Goal: Contribute content: Add original content to the website for others to see

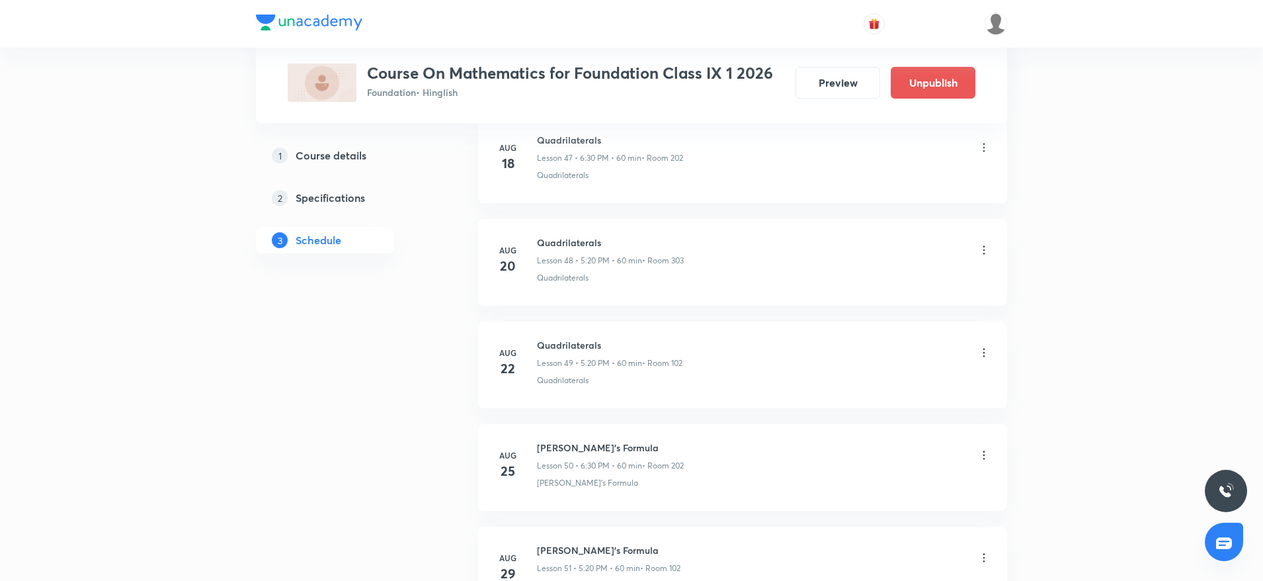
scroll to position [6835, 0]
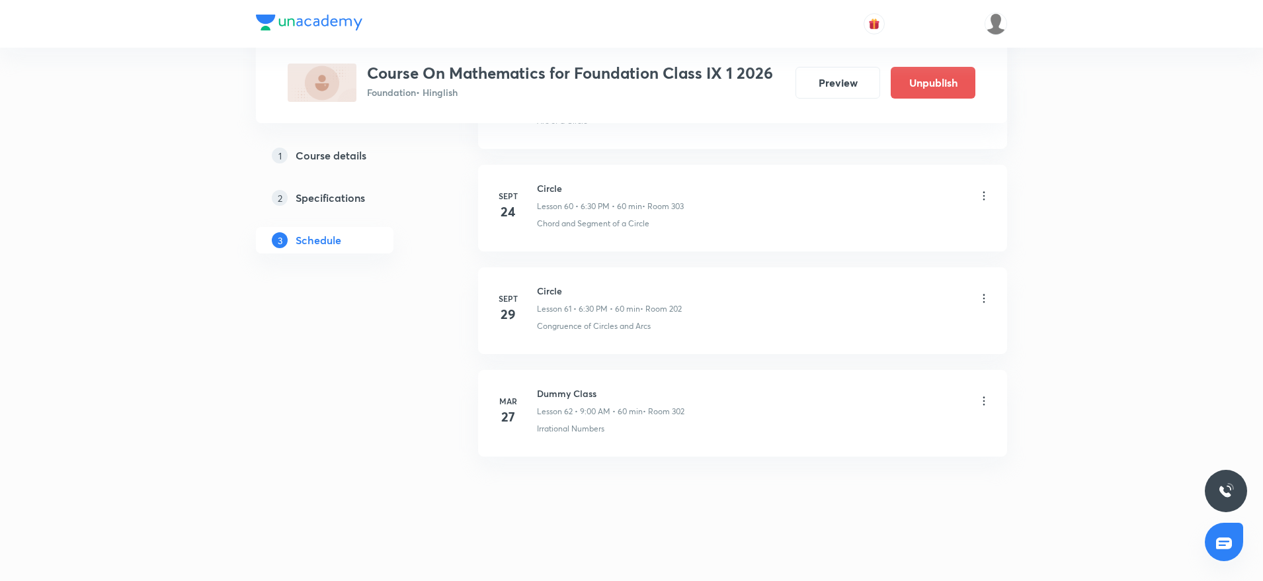
click at [545, 284] on h6 "Circle" at bounding box center [609, 291] width 145 height 14
copy h6 "Circle"
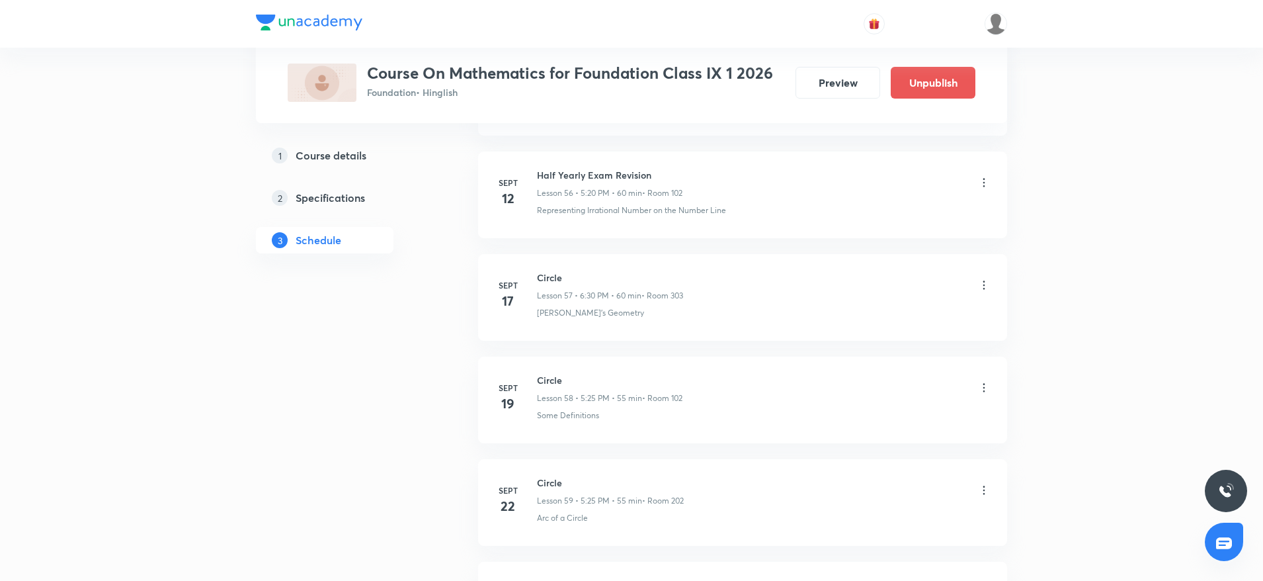
scroll to position [0, 0]
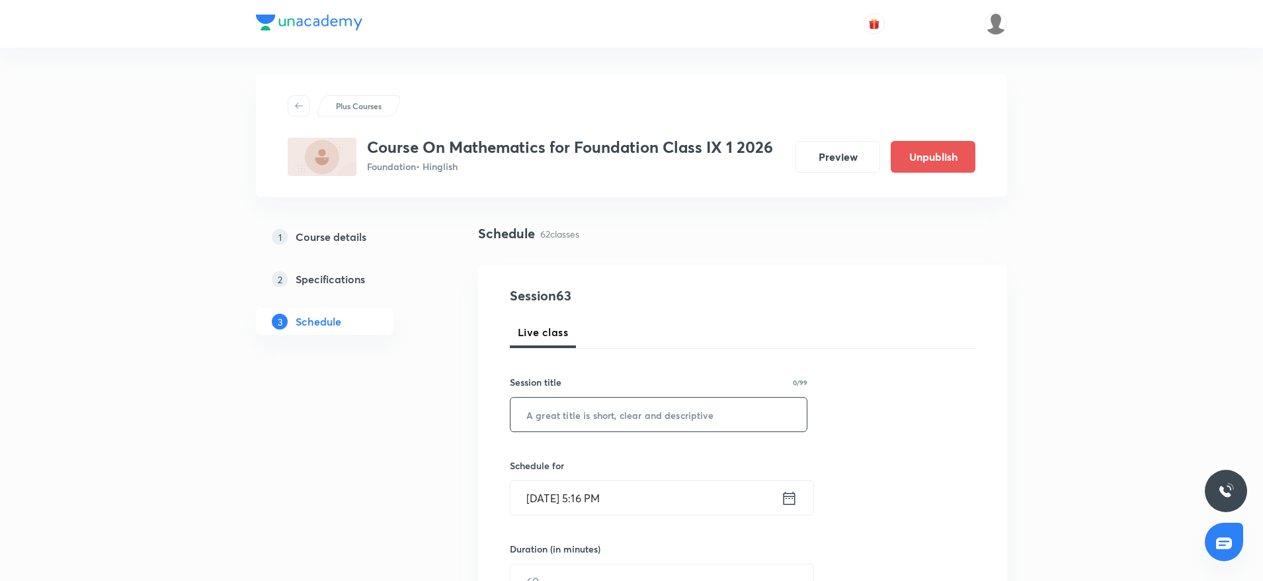
click at [583, 419] on input "text" at bounding box center [659, 414] width 296 height 34
paste input "Circle"
type input "Circle"
click at [603, 499] on input "Oct 6, 2025, 5:16 PM" at bounding box center [646, 498] width 271 height 34
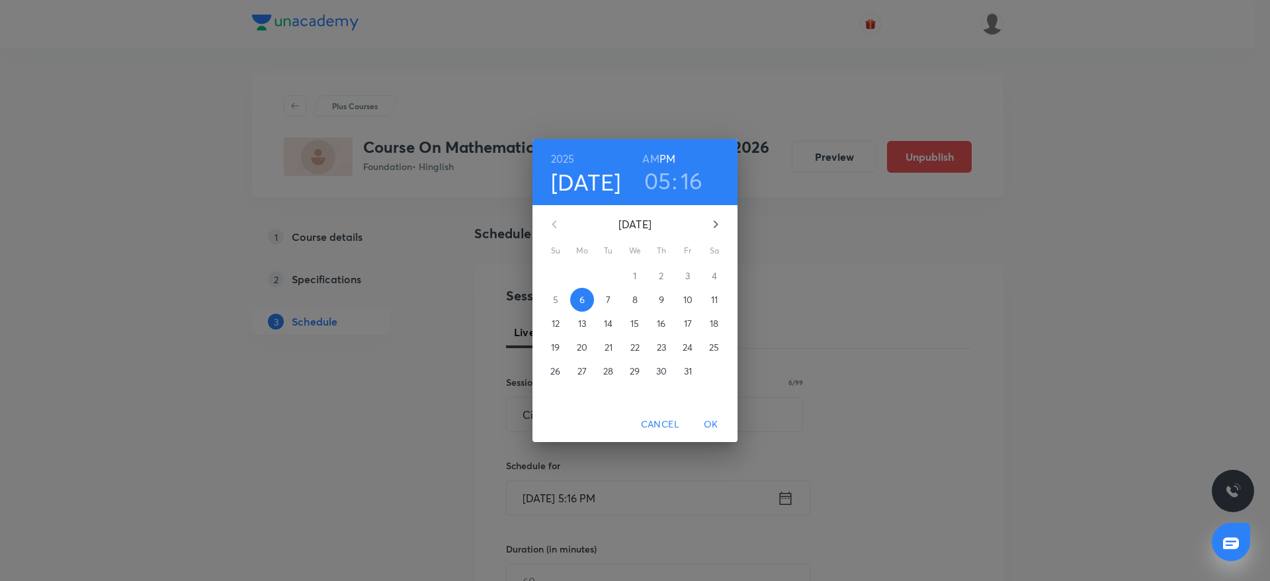
click at [694, 178] on h3 "16" at bounding box center [692, 181] width 22 height 28
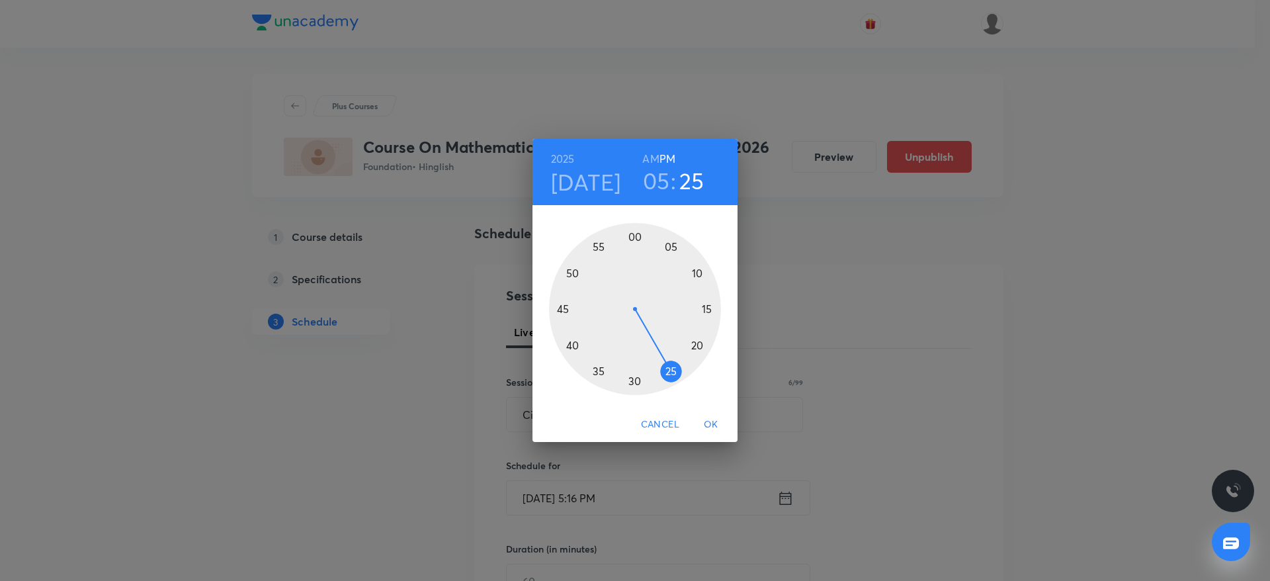
drag, startPoint x: 706, startPoint y: 309, endPoint x: 681, endPoint y: 390, distance: 85.3
click at [681, 390] on div at bounding box center [635, 309] width 172 height 172
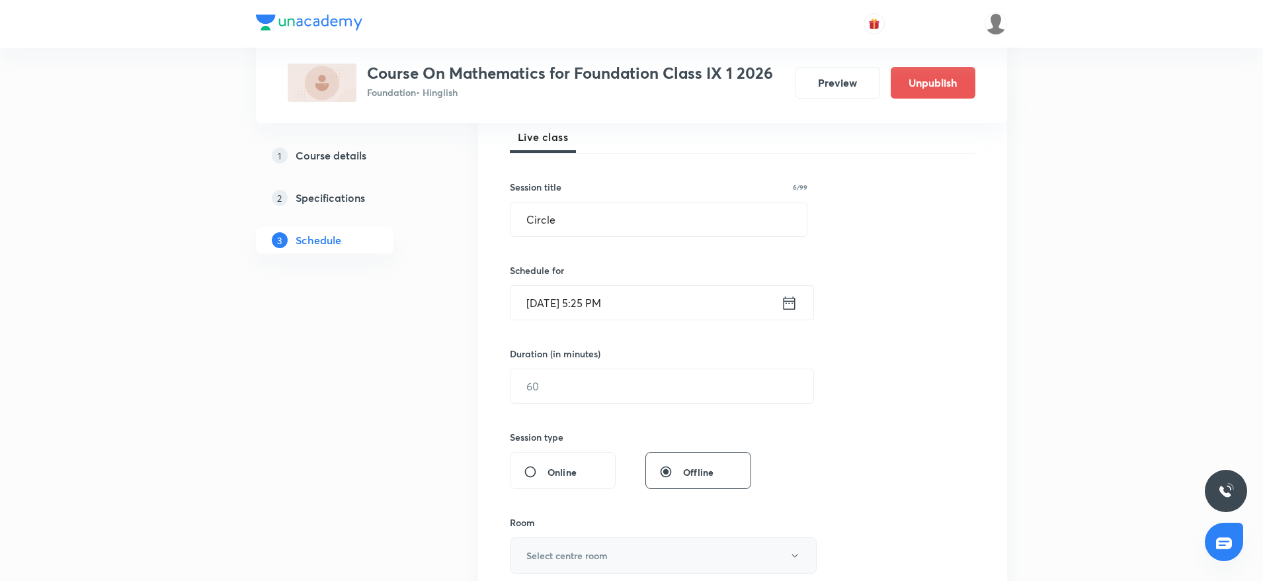
scroll to position [198, 0]
click at [536, 392] on input "text" at bounding box center [662, 383] width 303 height 34
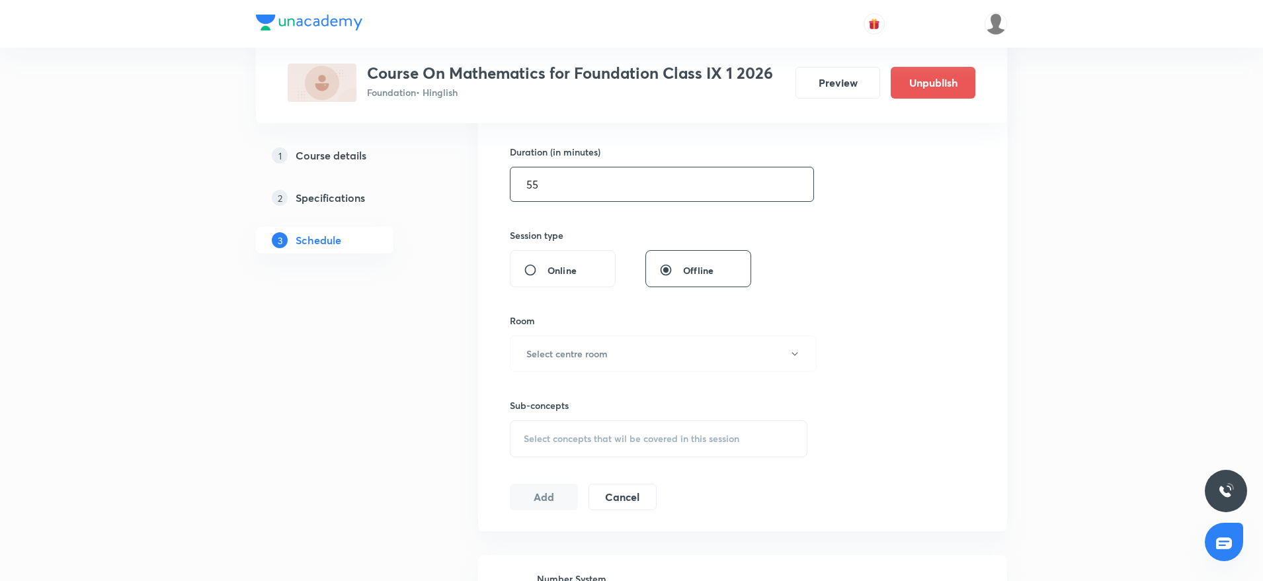
type input "55"
click at [541, 302] on div "Session 63 Live class Session title 6/99 Circle ​ Schedule for Oct 6, 2025, 5:2…" at bounding box center [743, 199] width 466 height 621
click at [551, 347] on h6 "Select centre room" at bounding box center [566, 354] width 81 height 14
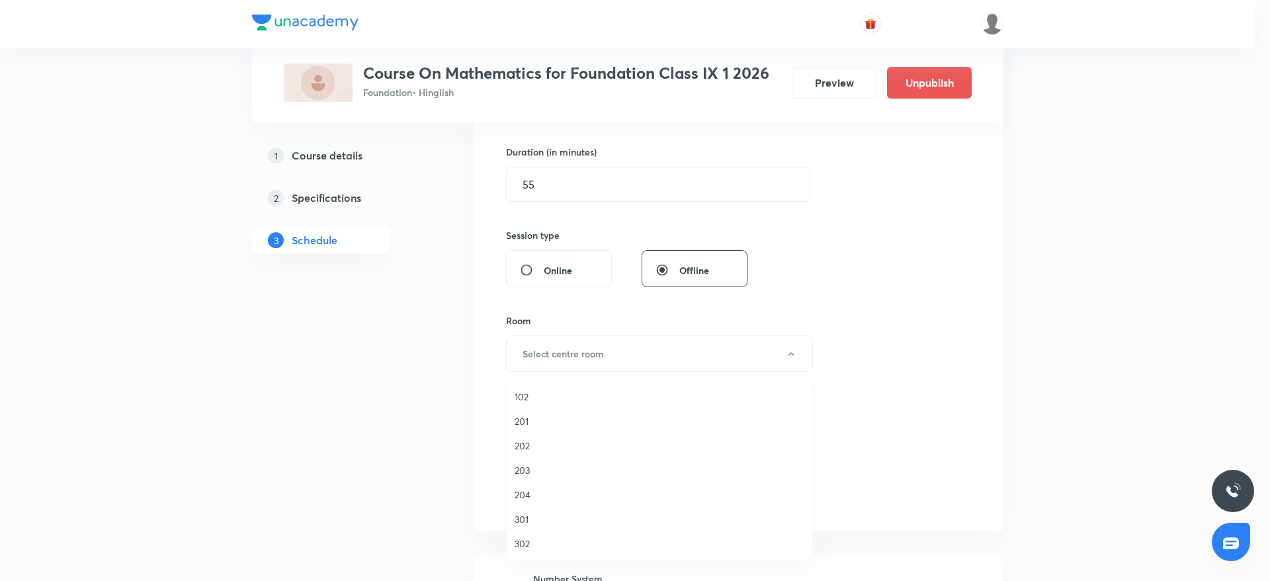
click at [526, 460] on li "203" at bounding box center [660, 470] width 306 height 24
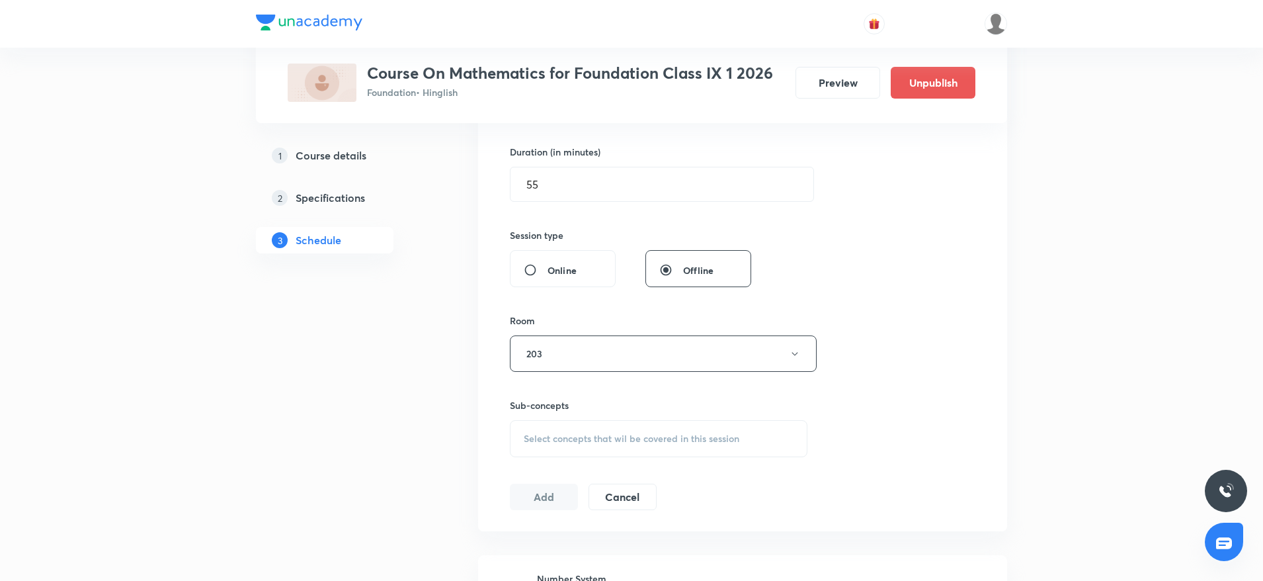
drag, startPoint x: 524, startPoint y: 452, endPoint x: 529, endPoint y: 444, distance: 8.6
click at [524, 450] on div "Select concepts that wil be covered in this session" at bounding box center [659, 438] width 298 height 37
click at [552, 346] on button "203" at bounding box center [663, 353] width 307 height 36
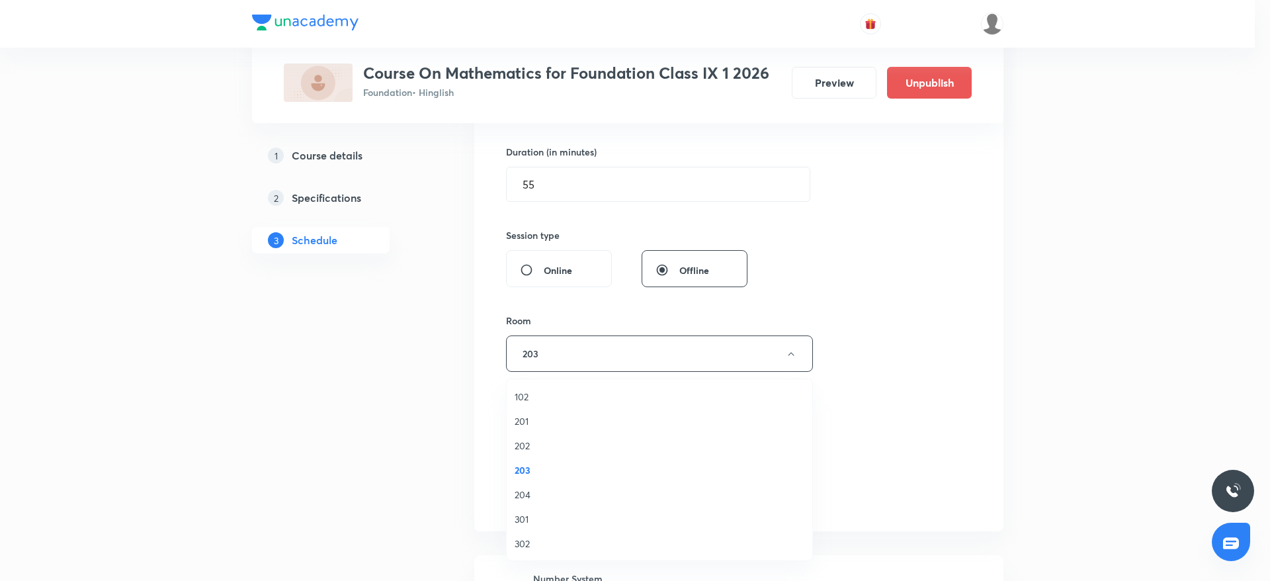
click at [519, 448] on span "202" at bounding box center [660, 445] width 290 height 14
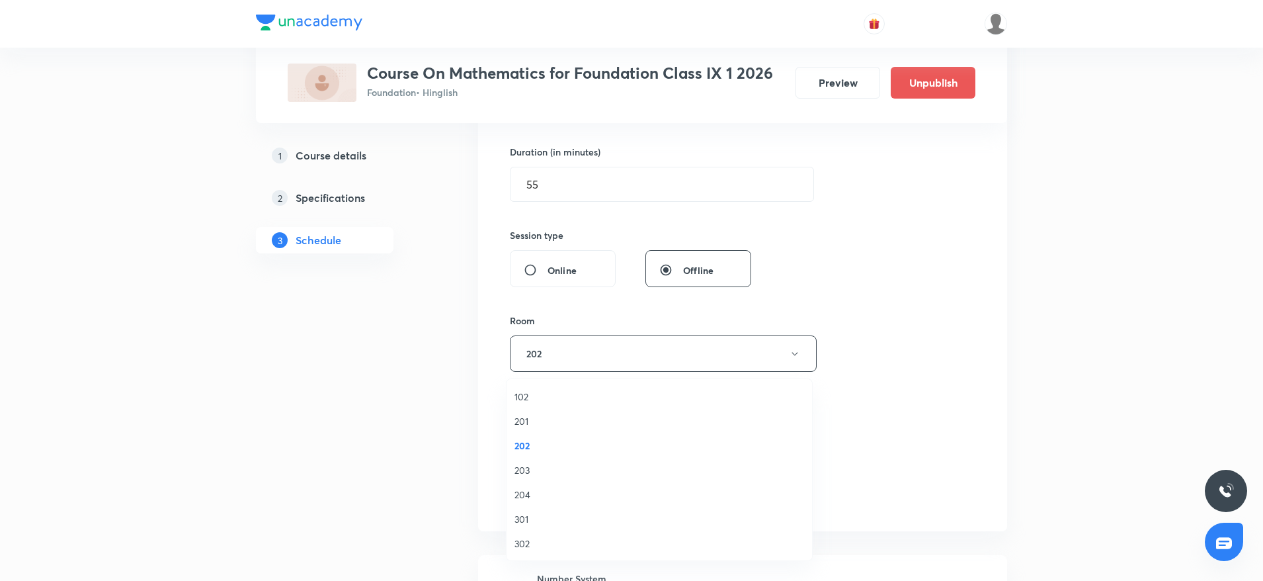
click at [681, 425] on div "Select concepts that wil be covered in this session" at bounding box center [659, 438] width 298 height 37
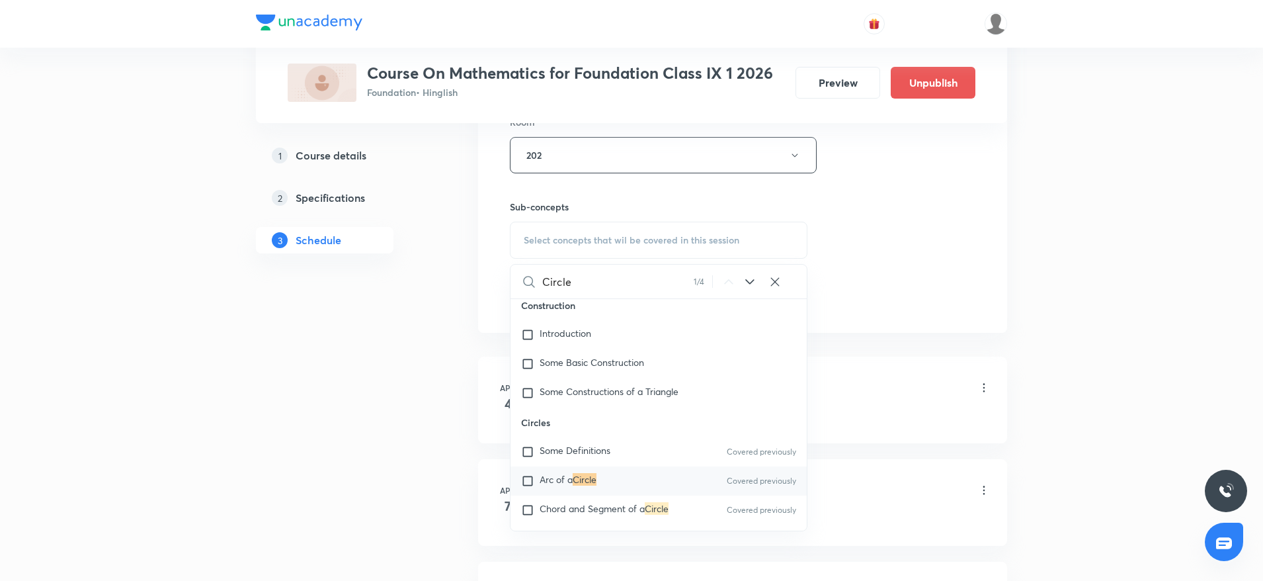
scroll to position [2618, 0]
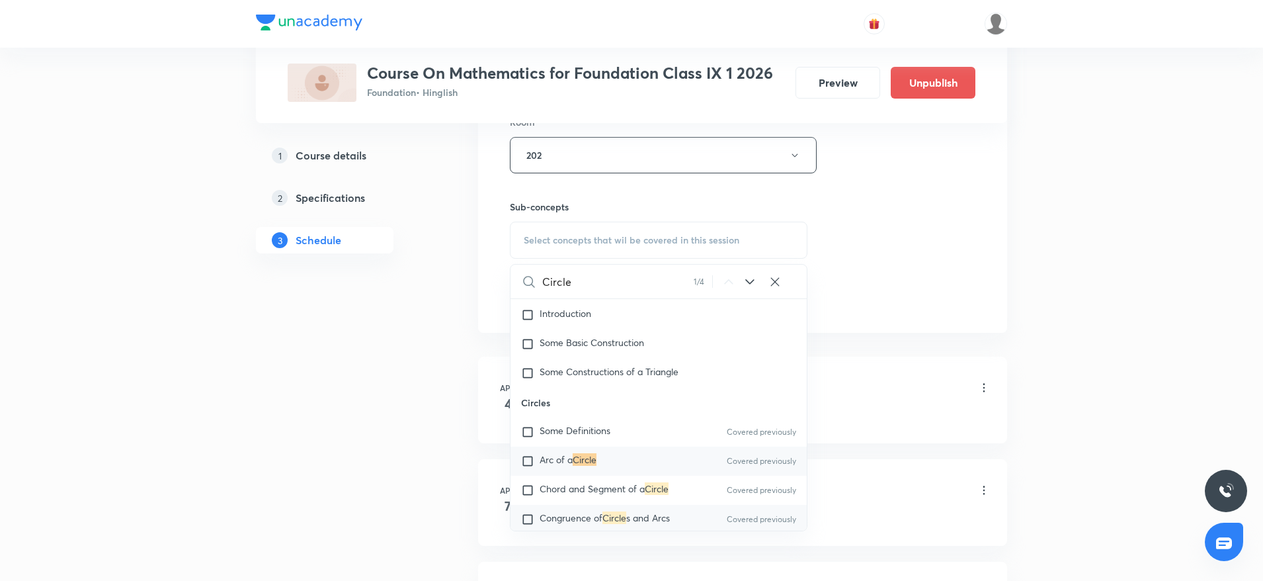
type input "Circle"
click at [574, 524] on span "Congruence of" at bounding box center [571, 517] width 63 height 13
checkbox input "true"
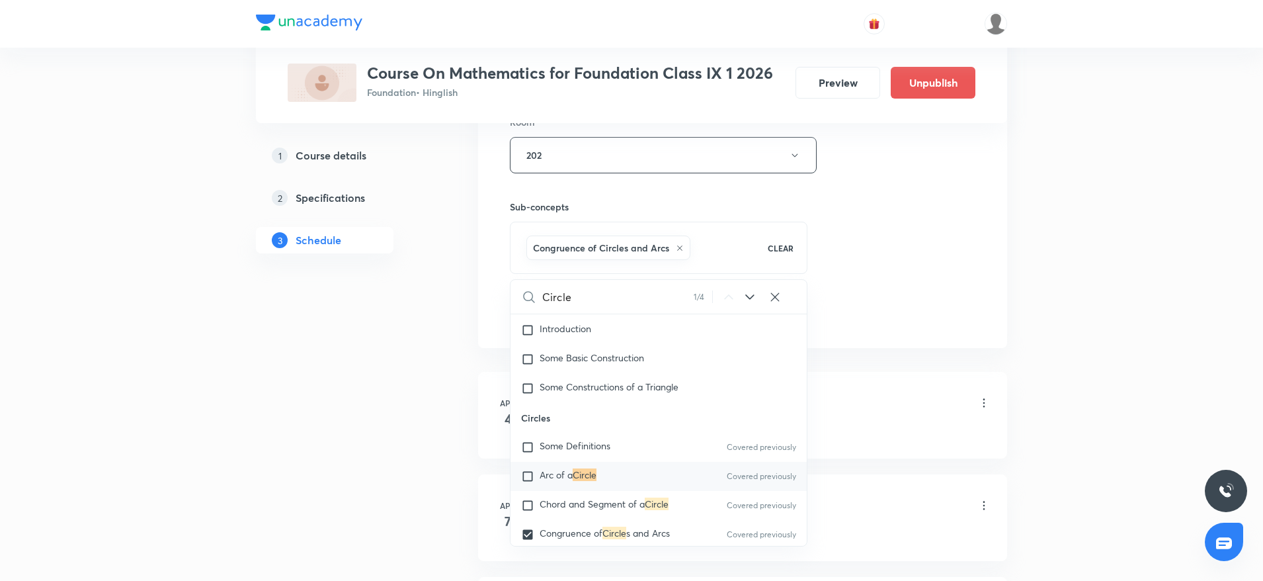
click at [921, 253] on div "Session 63 Live class Session title 6/99 Circle ​ Schedule for Oct 6, 2025, 5:2…" at bounding box center [743, 8] width 466 height 636
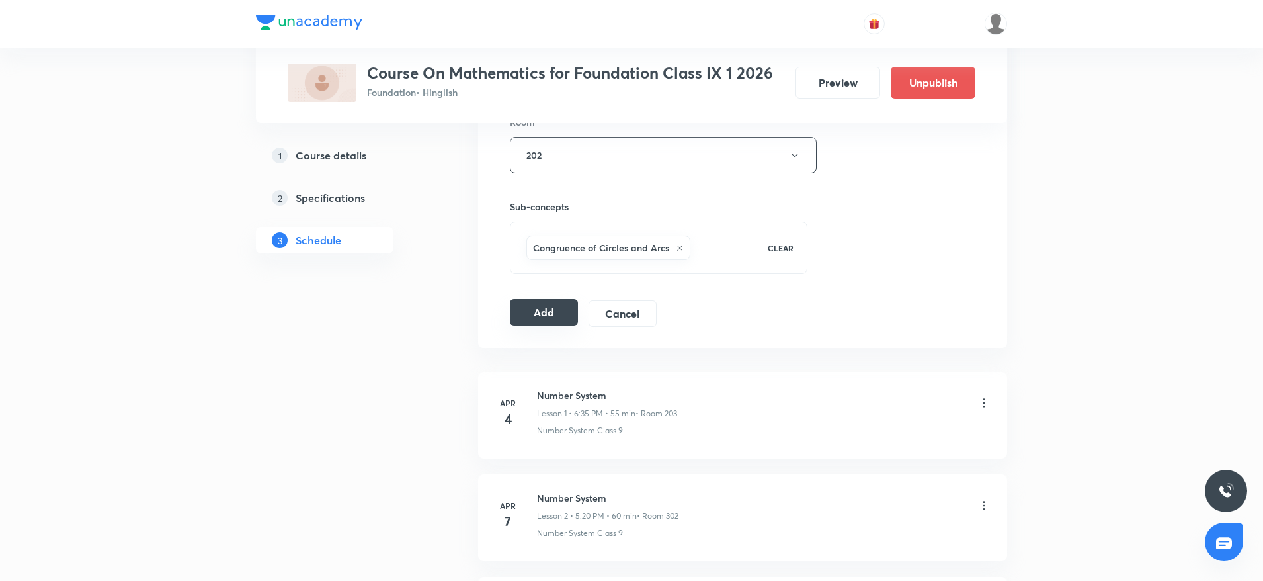
click at [555, 311] on button "Add" at bounding box center [544, 312] width 68 height 26
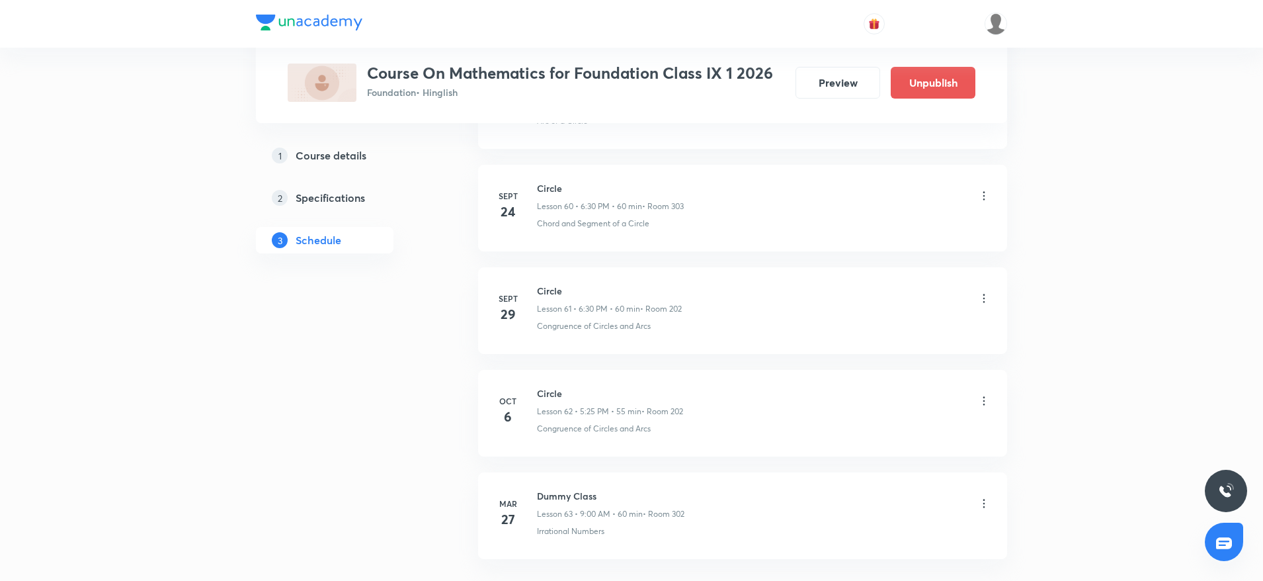
scroll to position [6330, 0]
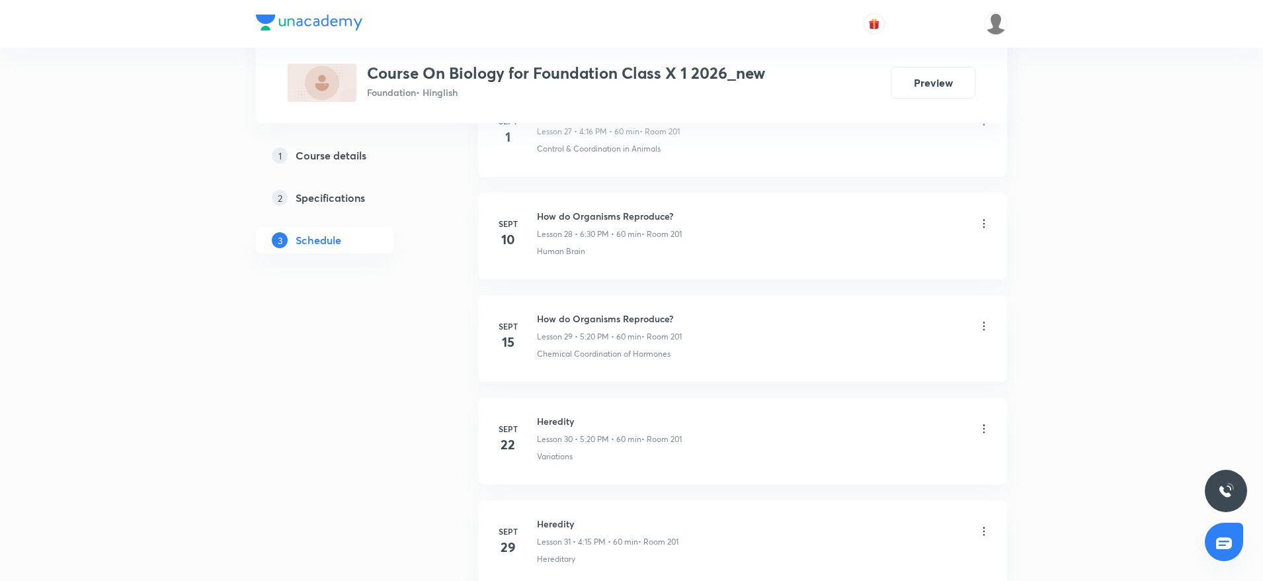
scroll to position [3657, 0]
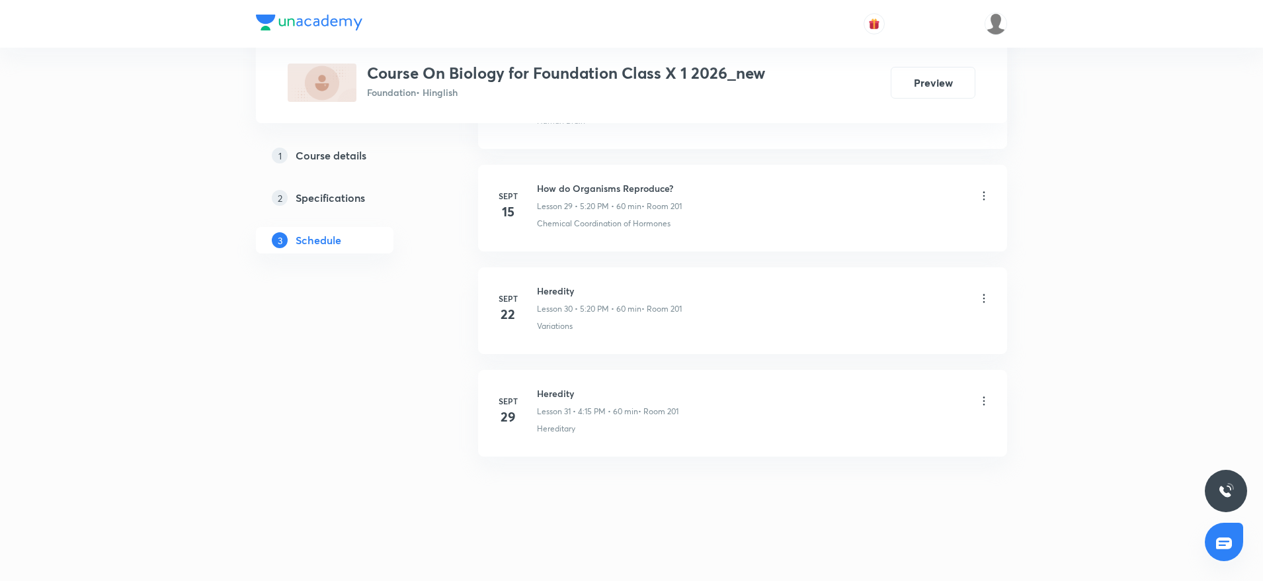
click at [550, 391] on h6 "Heredity" at bounding box center [608, 393] width 142 height 14
copy h6 "Heredity"
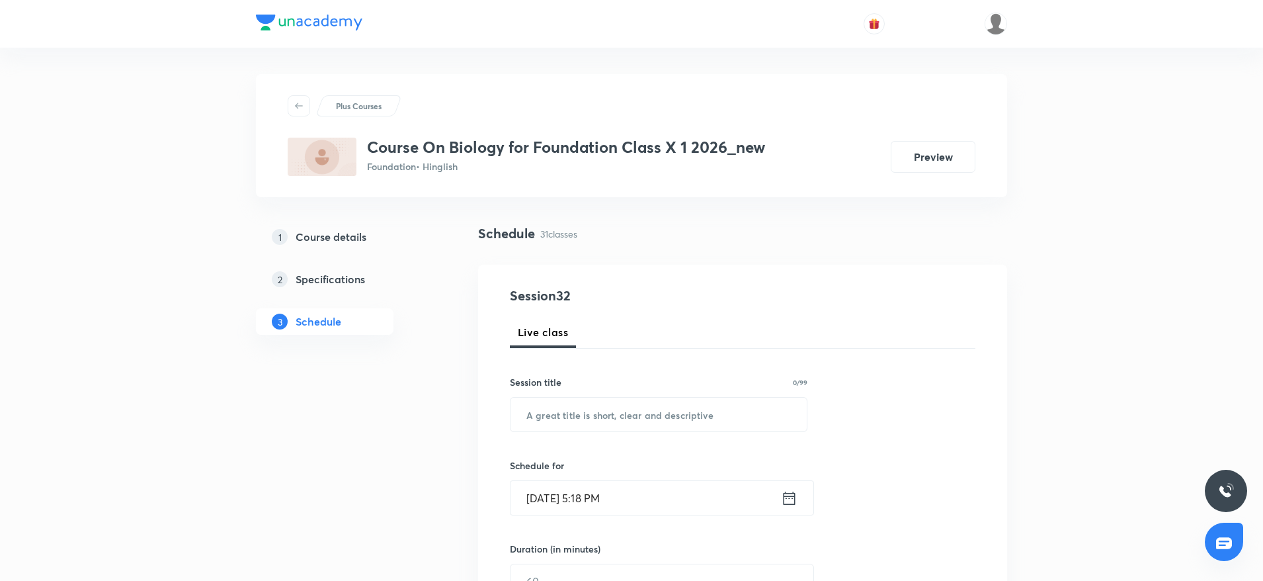
click at [679, 425] on input "text" at bounding box center [659, 414] width 296 height 34
paste input "Heredity"
type input "Heredity"
click at [601, 497] on input "Oct 6, 2025, 5:18 PM" at bounding box center [646, 498] width 271 height 34
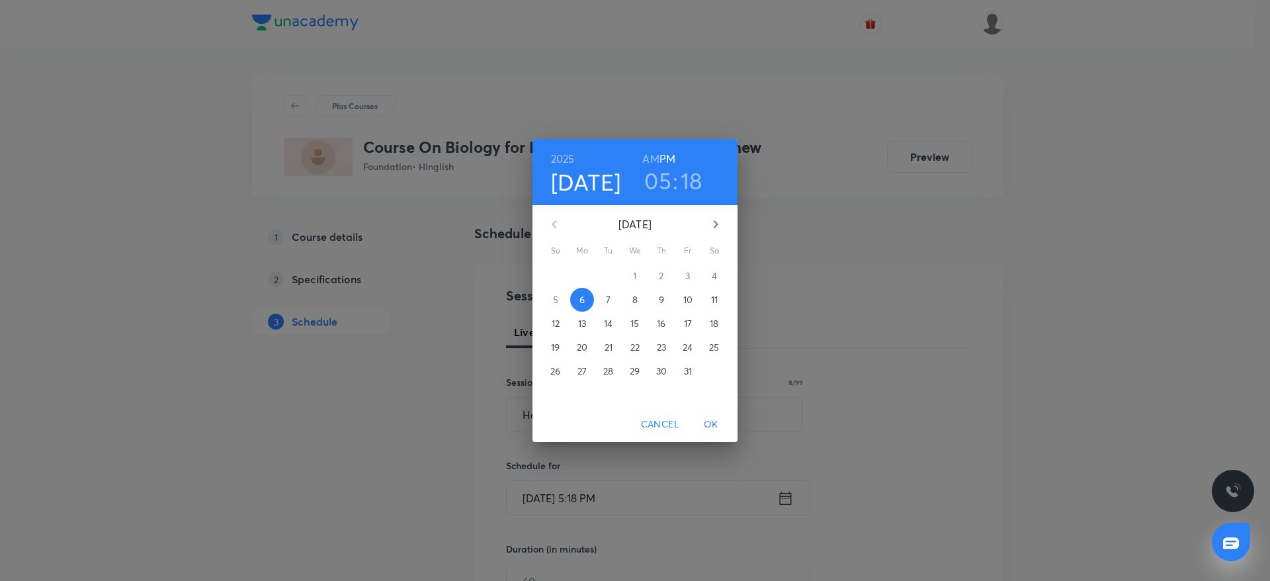
click at [699, 173] on h3 "18" at bounding box center [692, 181] width 22 height 28
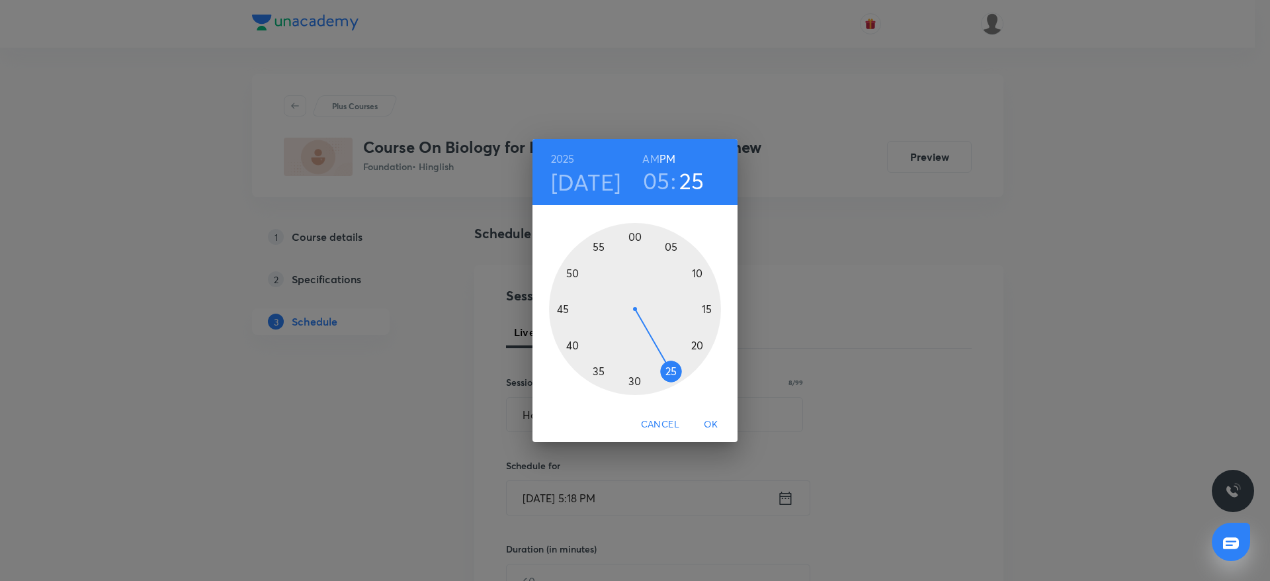
drag, startPoint x: 702, startPoint y: 332, endPoint x: 683, endPoint y: 391, distance: 61.9
click at [683, 391] on div at bounding box center [635, 309] width 172 height 172
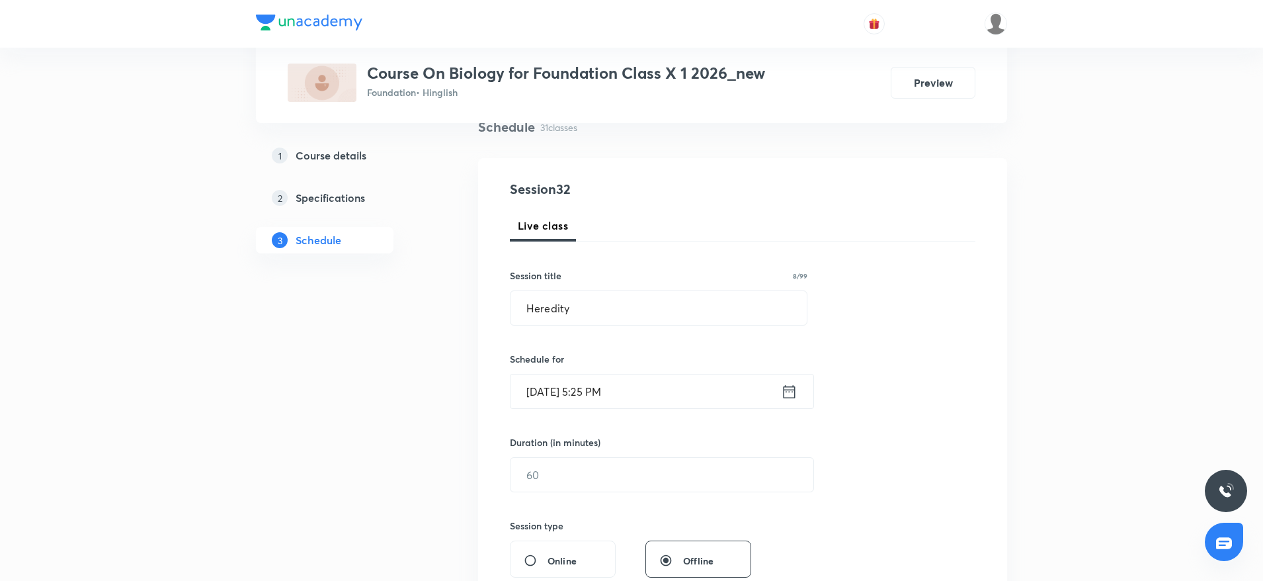
scroll to position [198, 0]
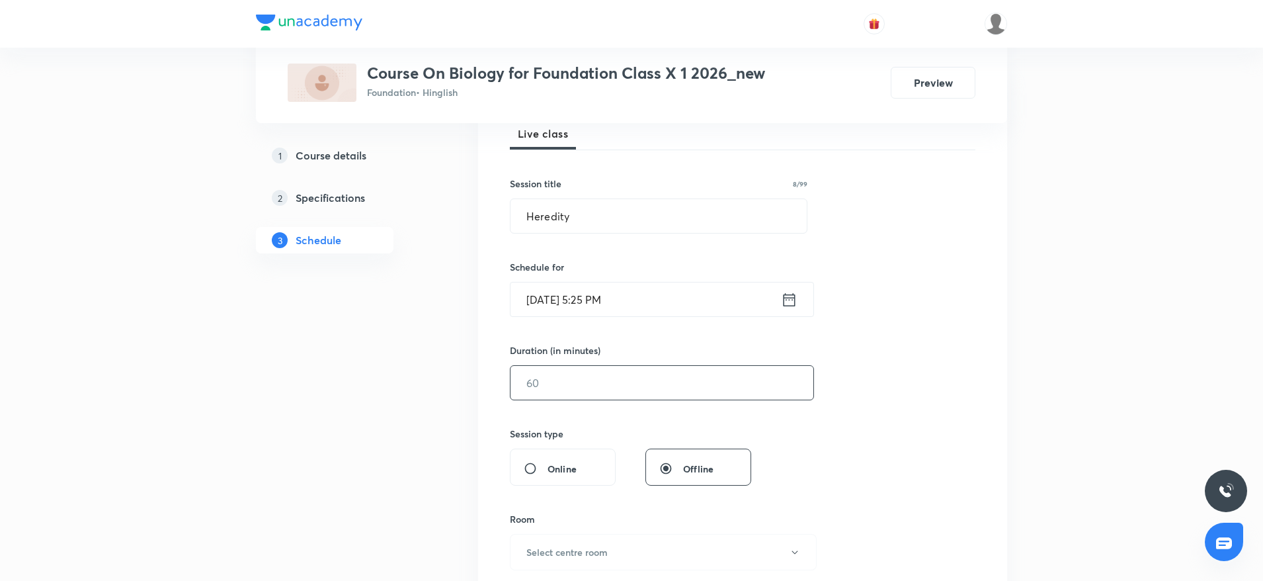
click at [554, 365] on div "​" at bounding box center [662, 382] width 304 height 35
click at [550, 378] on input "text" at bounding box center [662, 383] width 303 height 34
type input "55"
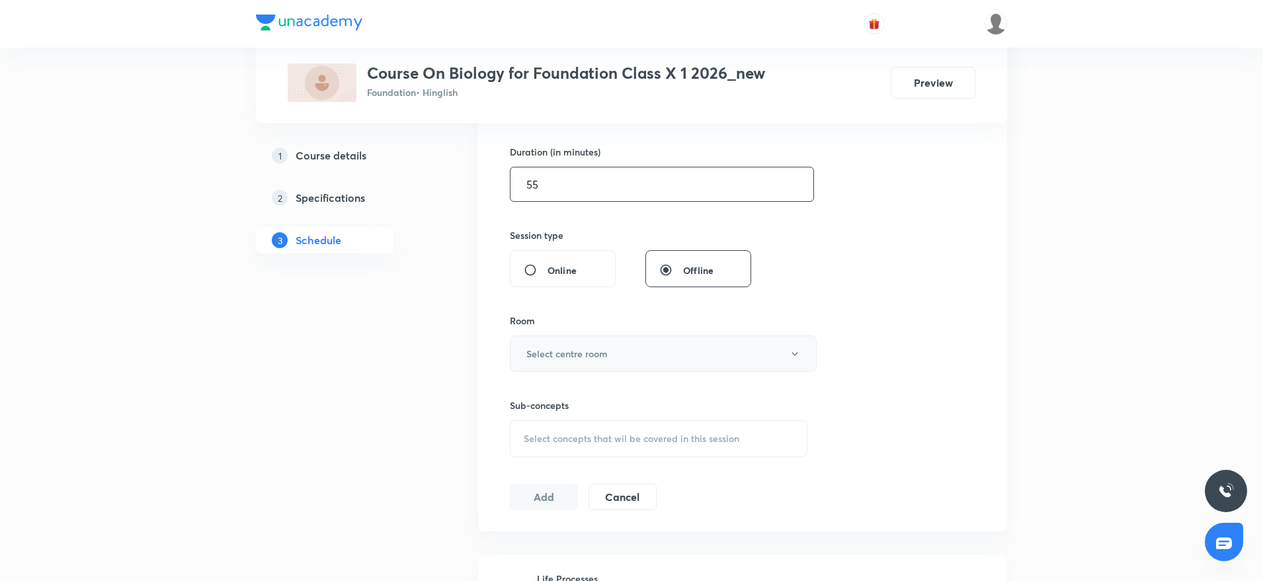
click at [567, 368] on button "Select centre room" at bounding box center [663, 353] width 307 height 36
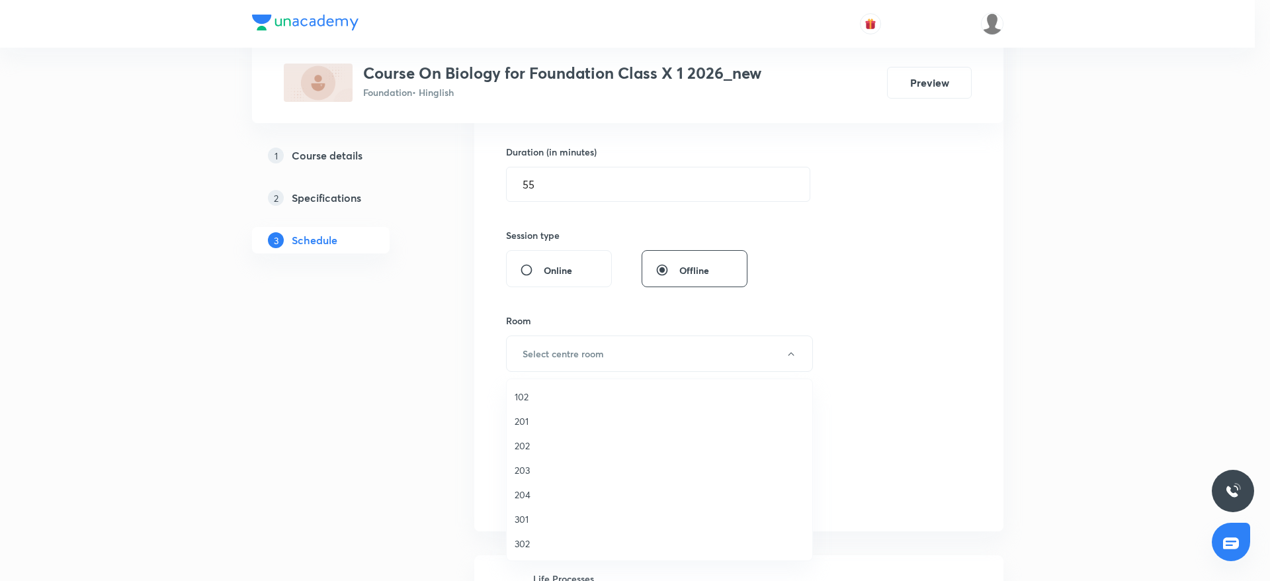
click at [544, 427] on span "201" at bounding box center [660, 421] width 290 height 14
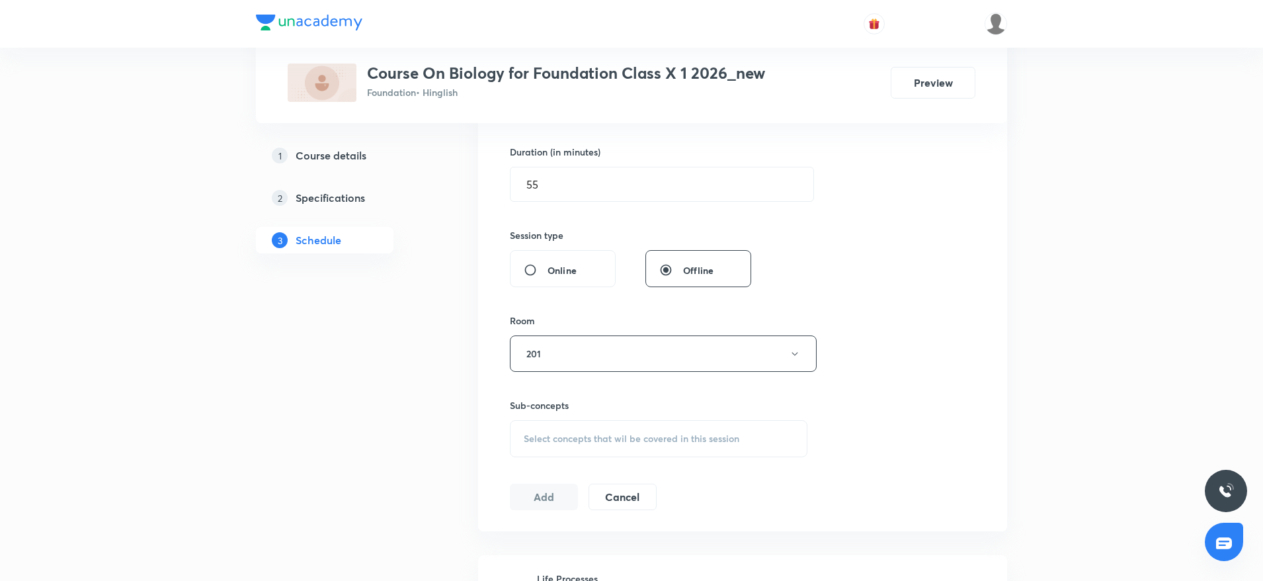
scroll to position [496, 0]
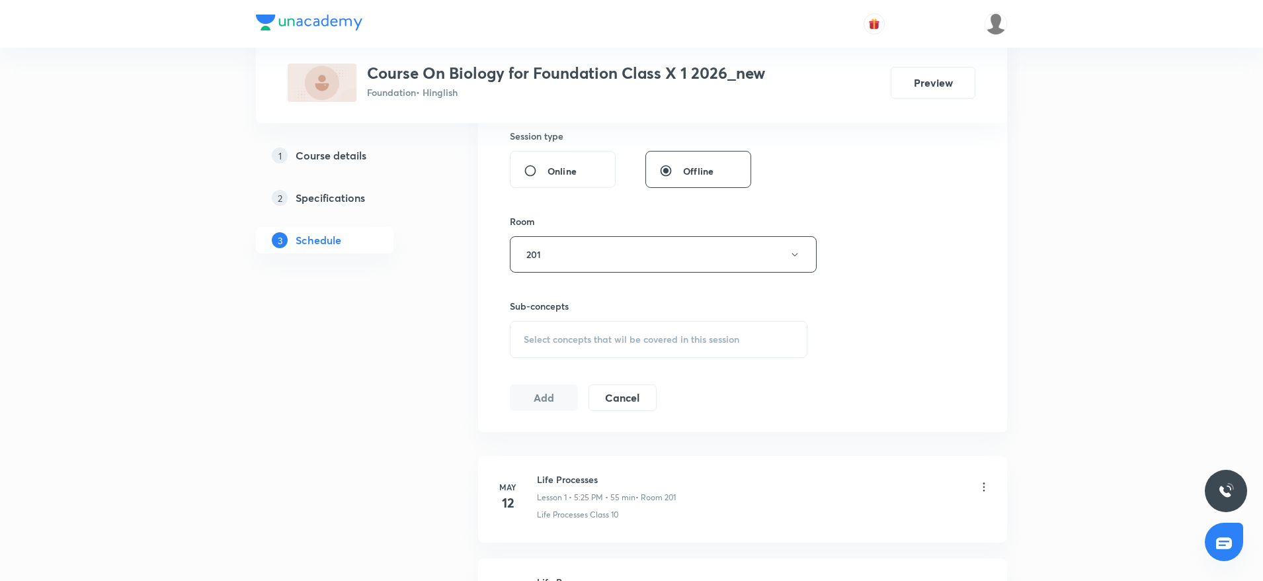
click at [723, 340] on span "Select concepts that wil be covered in this session" at bounding box center [632, 339] width 216 height 11
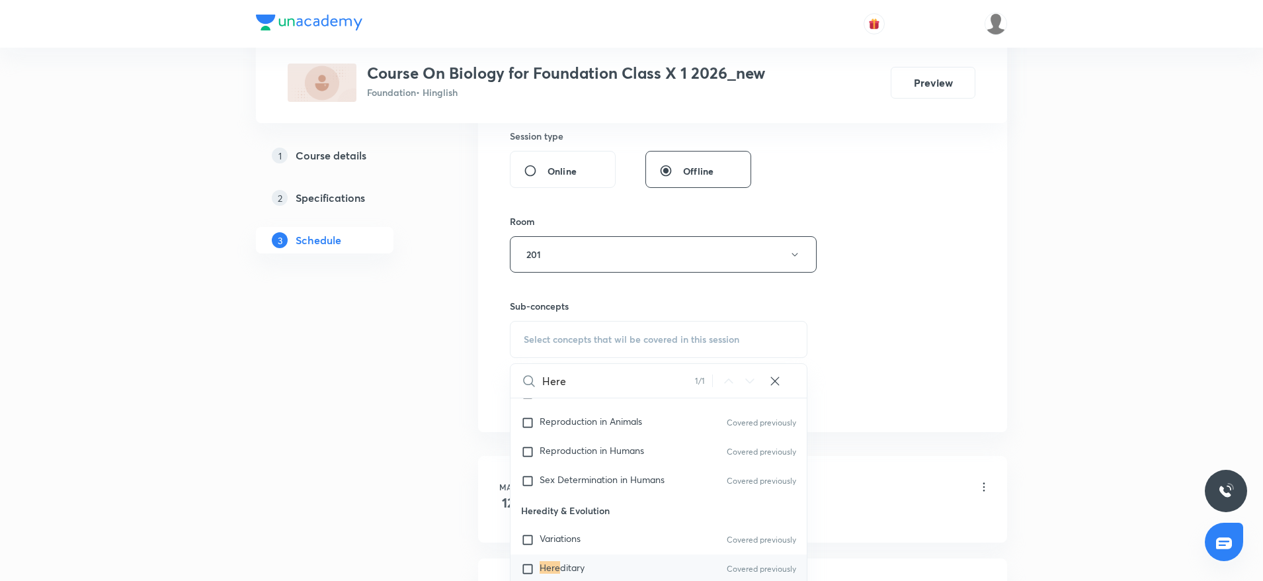
scroll to position [595, 0]
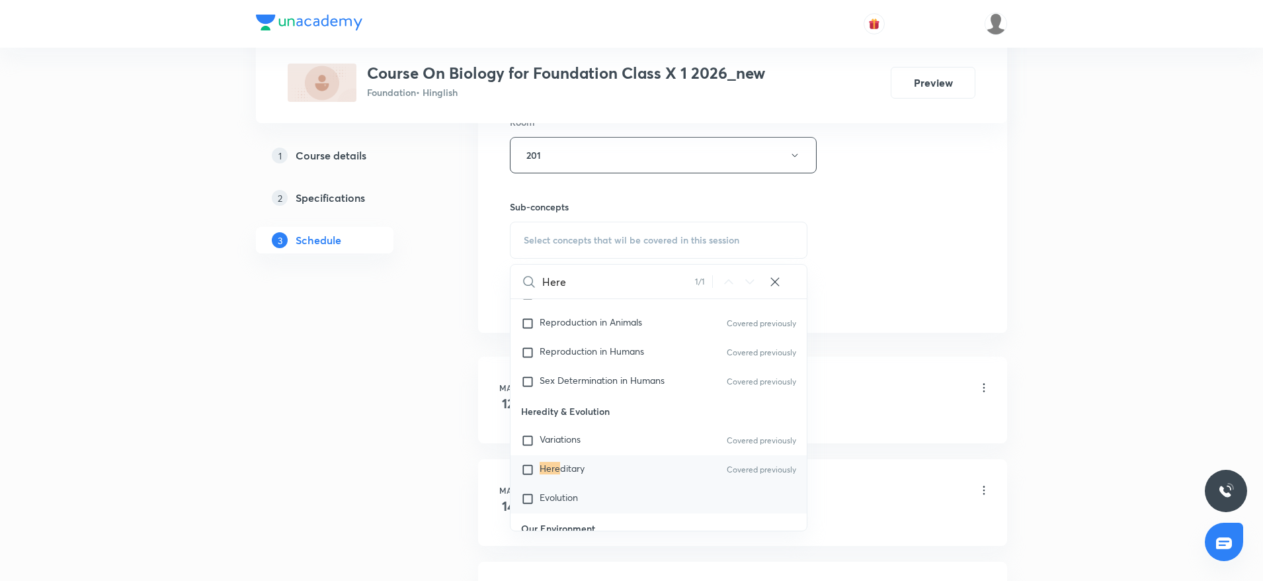
type input "Here"
click at [560, 497] on span "Evolution" at bounding box center [559, 497] width 38 height 13
checkbox input "true"
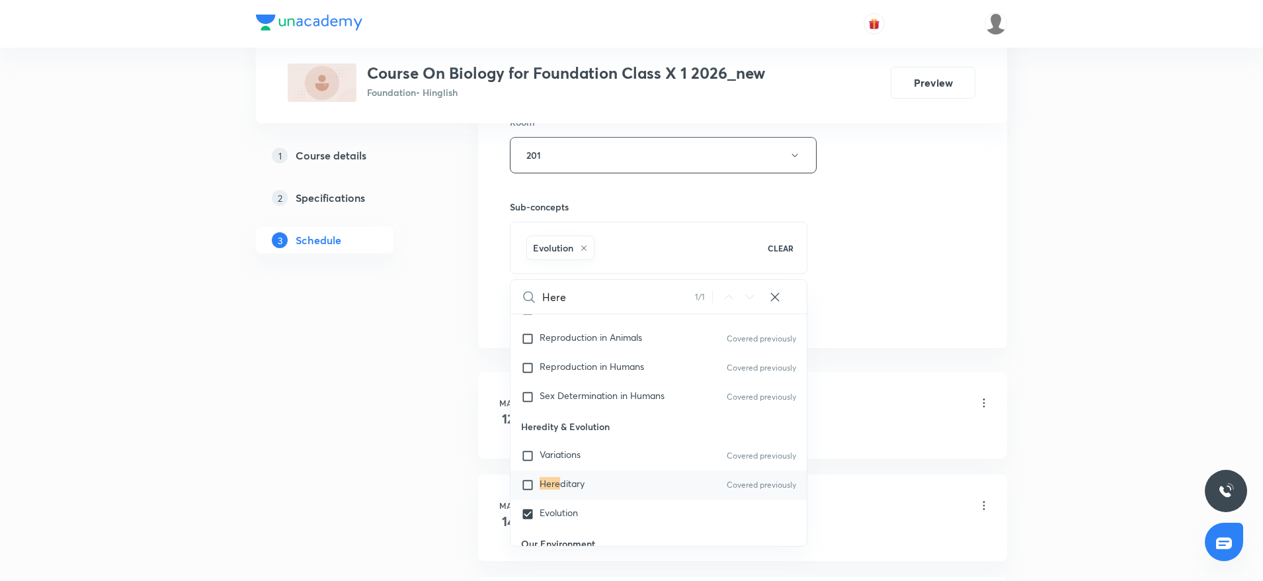
click at [829, 228] on div "Session 32 Live class Session title 8/99 Heredity ​ Schedule for Oct 6, 2025, 5…" at bounding box center [743, 8] width 466 height 636
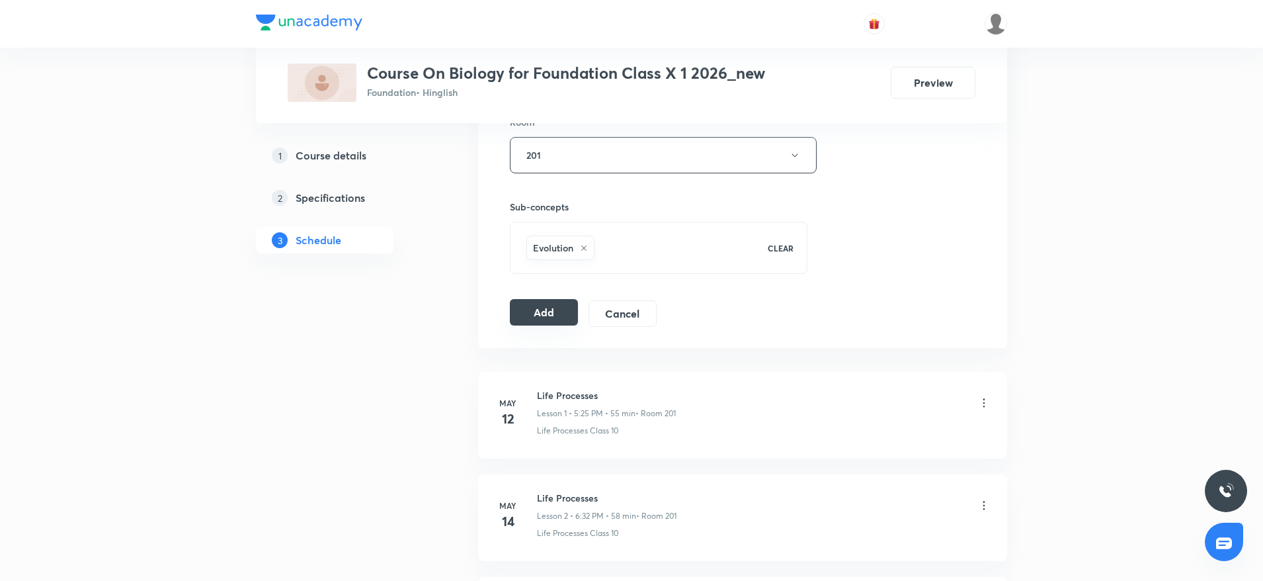
click at [549, 307] on button "Add" at bounding box center [544, 312] width 68 height 26
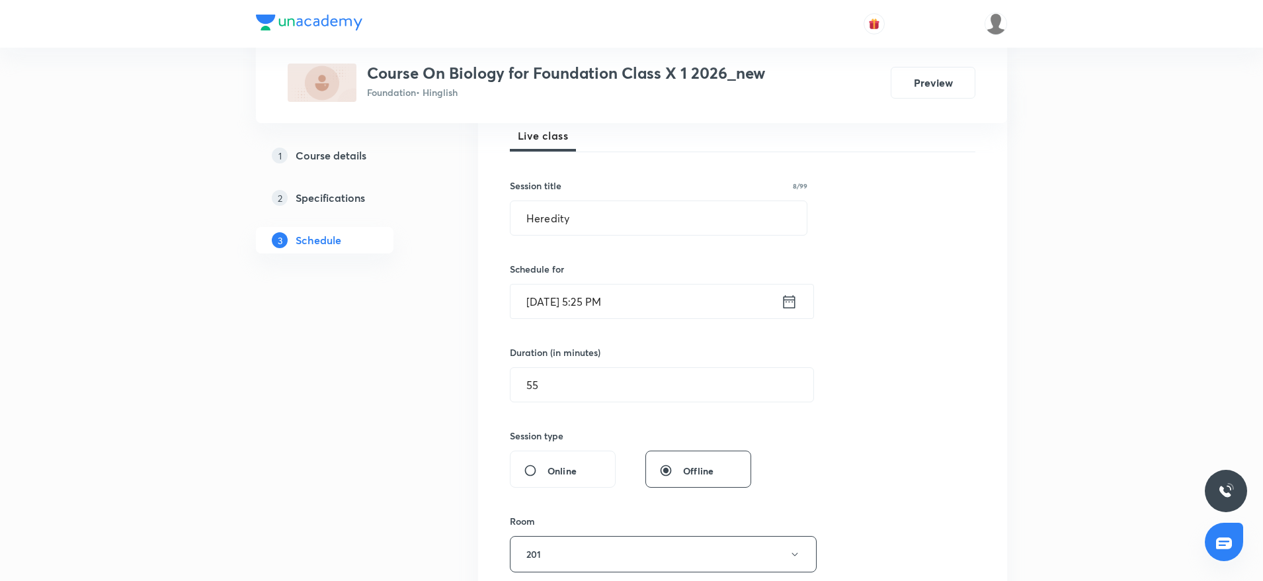
scroll to position [198, 0]
click at [628, 202] on input "Heredity" at bounding box center [659, 216] width 296 height 34
drag, startPoint x: 628, startPoint y: 202, endPoint x: 452, endPoint y: 203, distance: 175.3
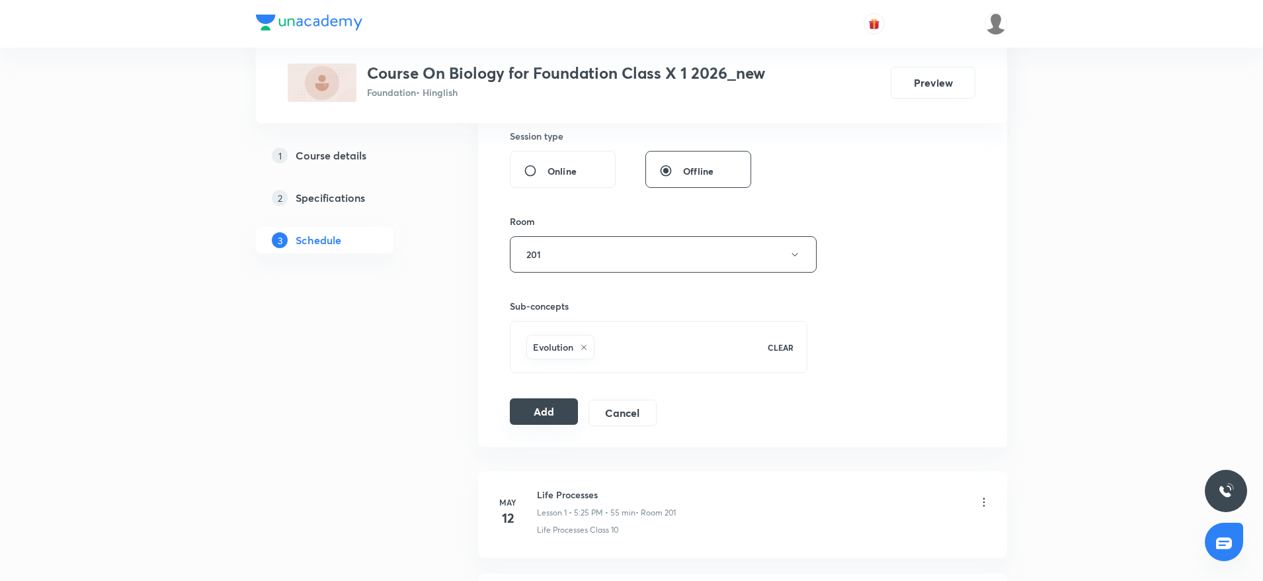
click at [556, 408] on button "Add" at bounding box center [544, 411] width 68 height 26
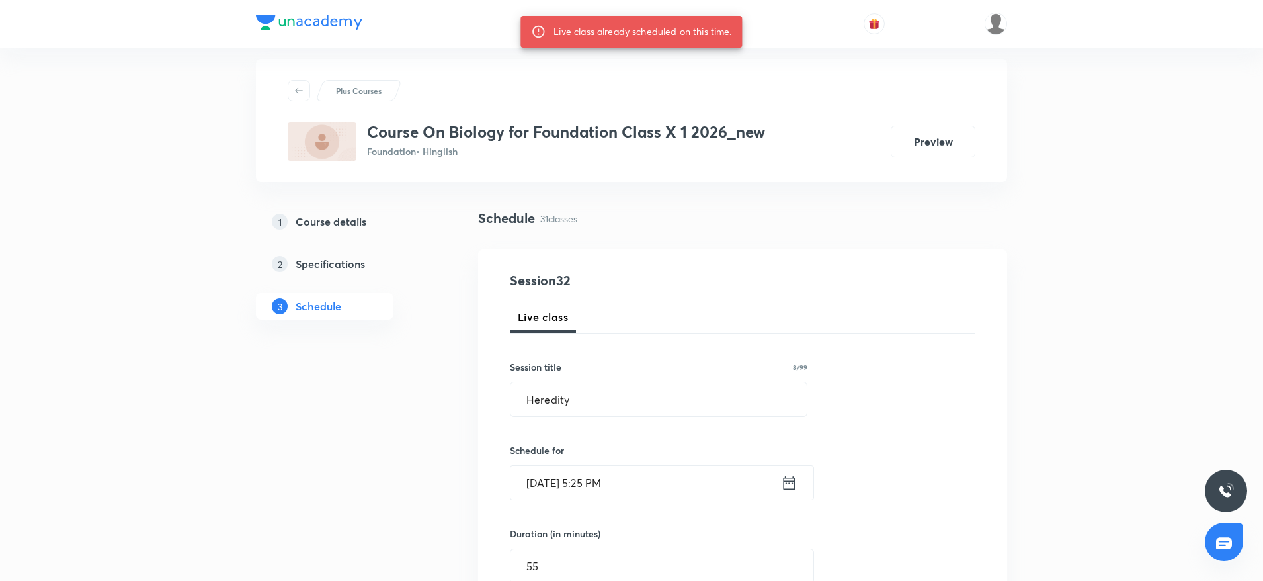
scroll to position [0, 0]
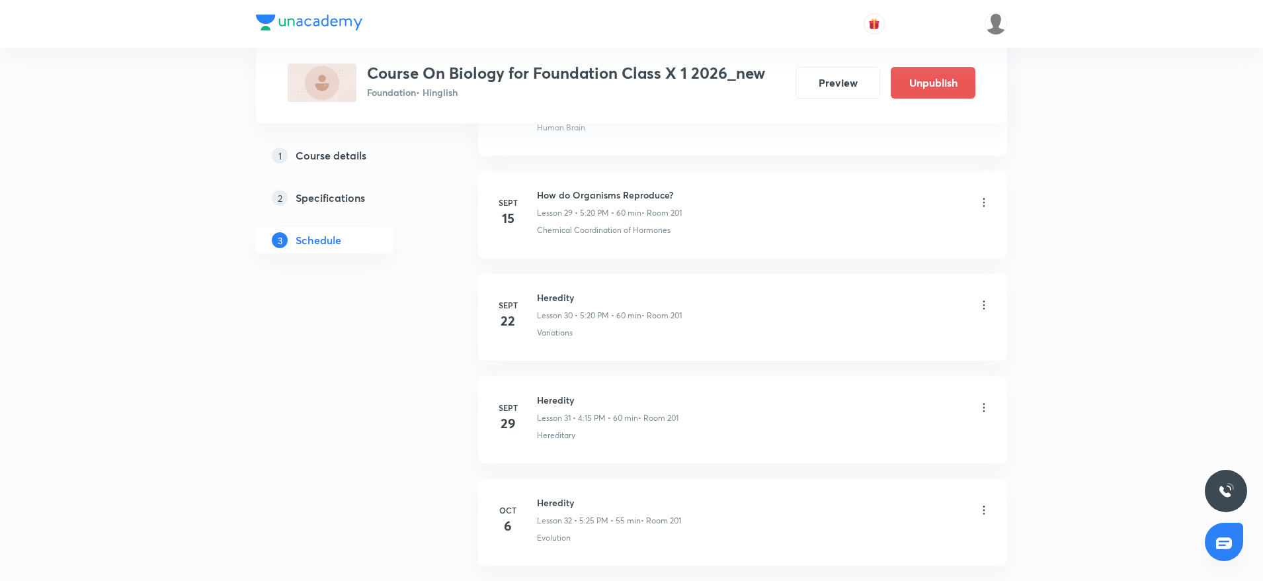
scroll to position [3760, 0]
